Goal: Task Accomplishment & Management: Use online tool/utility

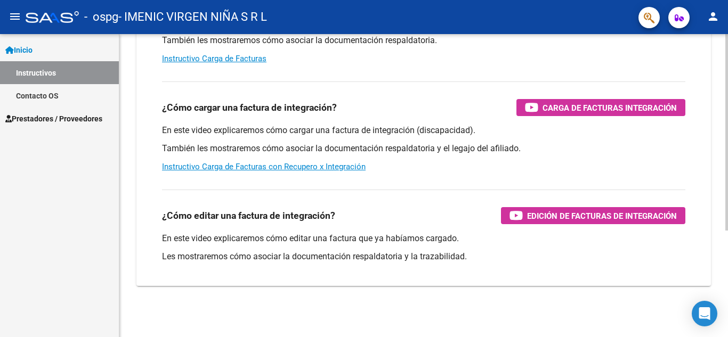
scroll to position [4, 0]
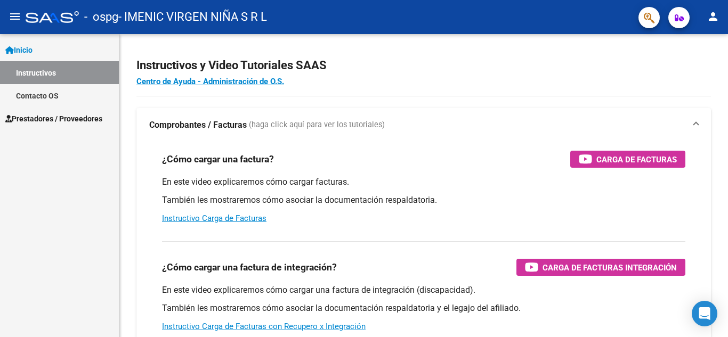
click at [31, 120] on span "Prestadores / Proveedores" at bounding box center [53, 119] width 97 height 12
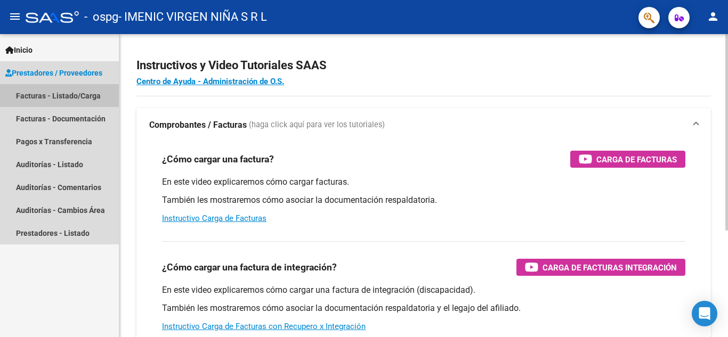
drag, startPoint x: 50, startPoint y: 95, endPoint x: 149, endPoint y: 98, distance: 99.2
click at [50, 95] on link "Facturas - Listado/Carga" at bounding box center [59, 95] width 119 height 23
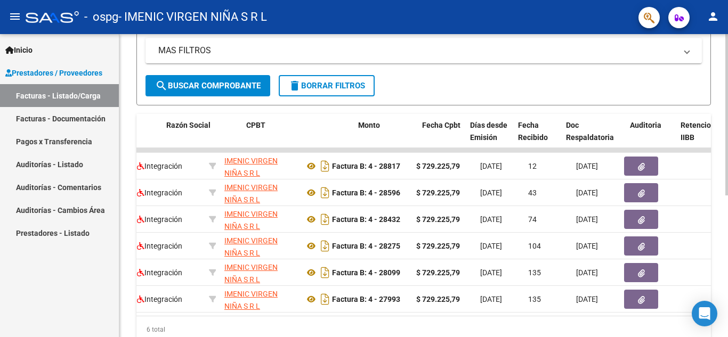
scroll to position [0, 306]
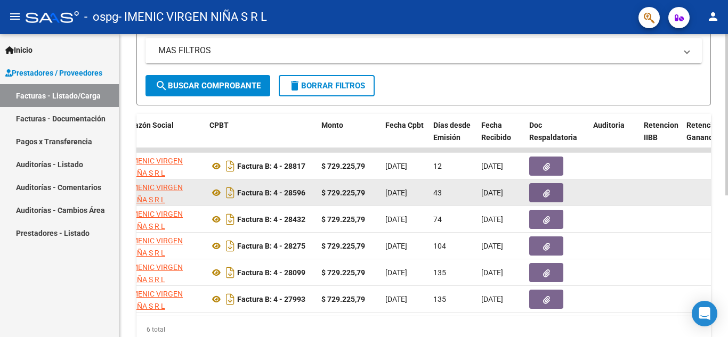
click at [547, 193] on icon "button" at bounding box center [546, 194] width 7 height 8
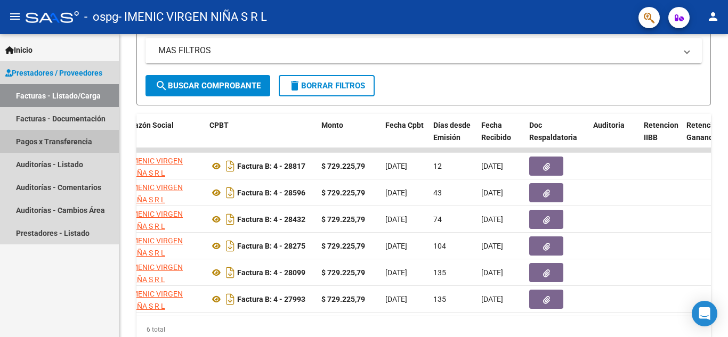
click at [45, 142] on link "Pagos x Transferencia" at bounding box center [59, 141] width 119 height 23
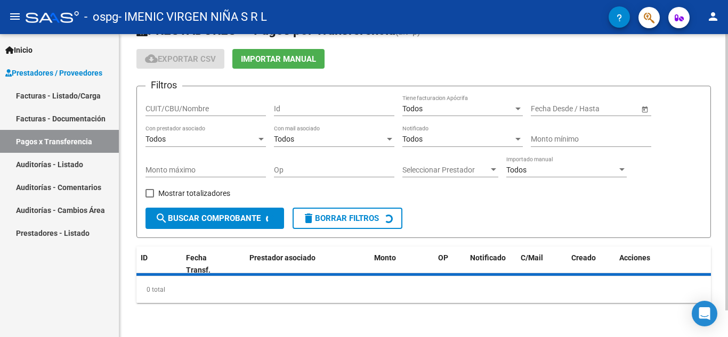
scroll to position [88, 0]
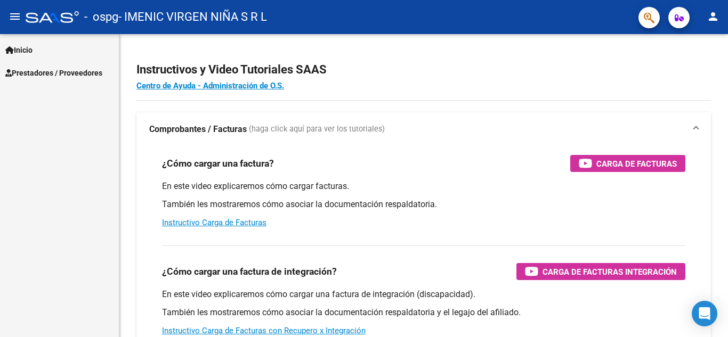
click at [28, 43] on link "Inicio" at bounding box center [59, 49] width 119 height 23
click at [36, 72] on span "Prestadores / Proveedores" at bounding box center [53, 73] width 97 height 12
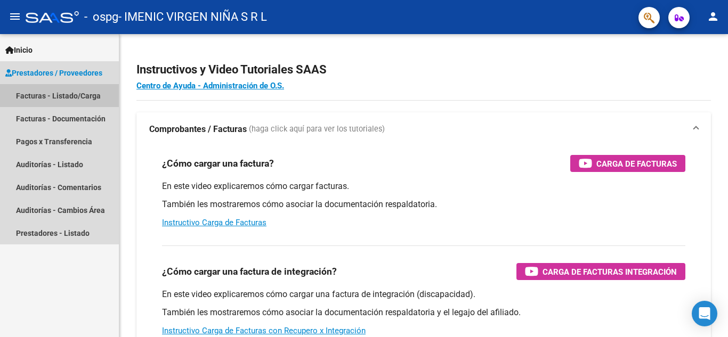
click at [58, 98] on link "Facturas - Listado/Carga" at bounding box center [59, 95] width 119 height 23
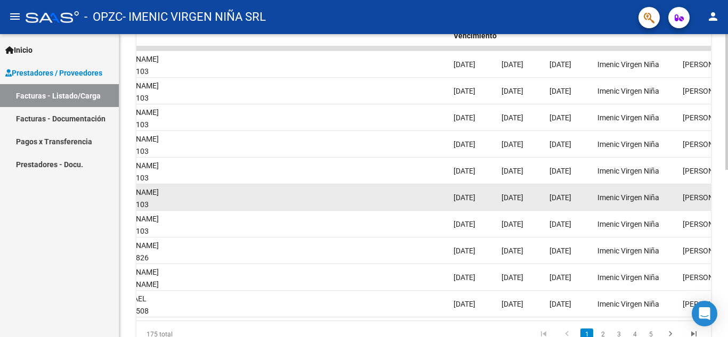
scroll to position [213, 0]
